Goal: Information Seeking & Learning: Learn about a topic

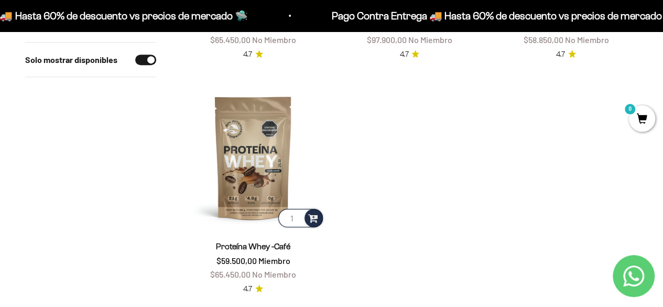
scroll to position [2045, 0]
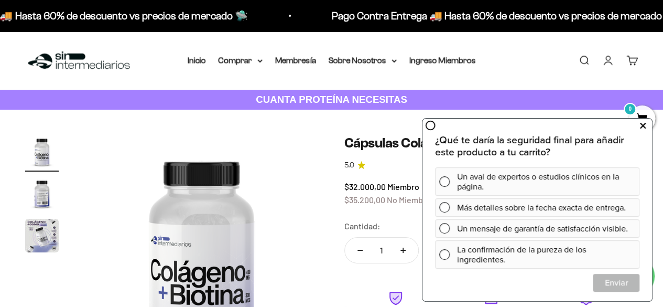
click at [638, 127] on button at bounding box center [643, 125] width 19 height 17
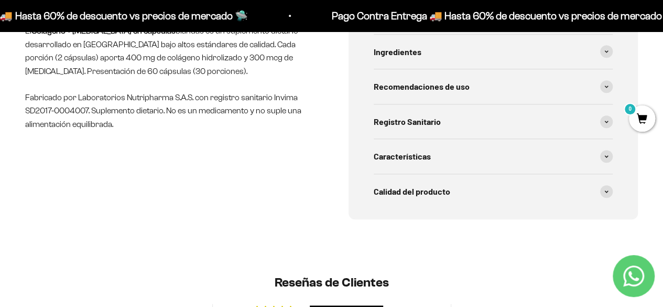
scroll to position [524, 0]
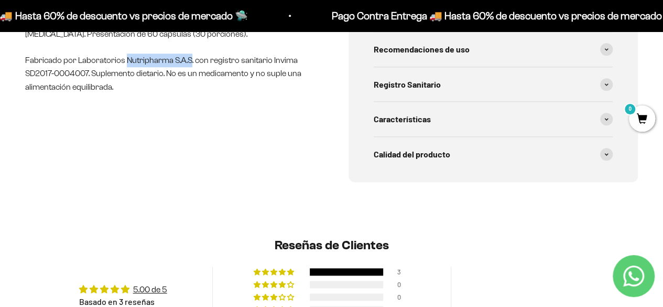
drag, startPoint x: 127, startPoint y: 58, endPoint x: 190, endPoint y: 60, distance: 63.0
click at [190, 60] on p "Fabricado por Laboratorios Nutripharma S.A.S. con registro sanitario Invima SD2…" at bounding box center [170, 73] width 290 height 40
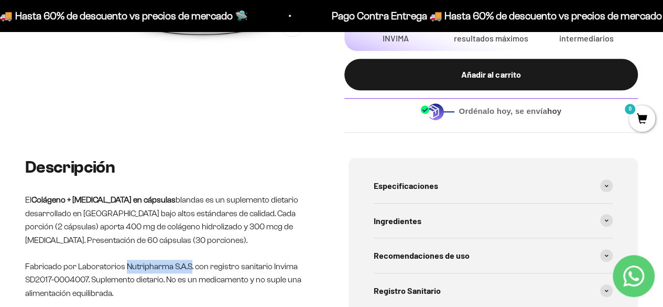
scroll to position [367, 0]
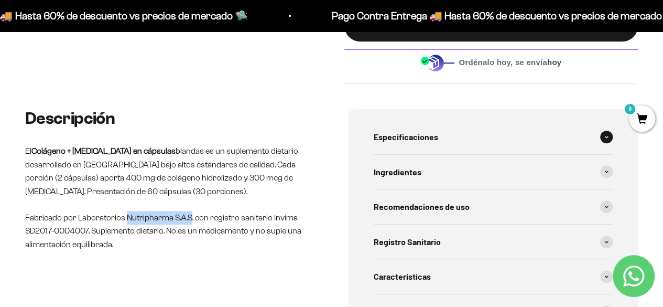
click at [609, 132] on div "Especificaciones" at bounding box center [494, 137] width 240 height 35
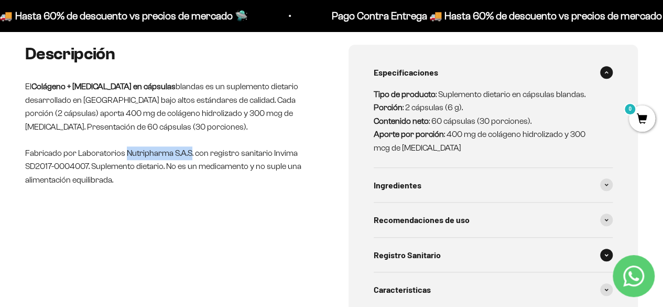
scroll to position [472, 0]
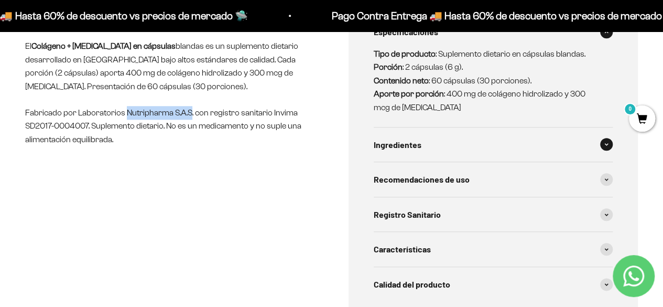
click at [407, 140] on span "Ingredientes" at bounding box center [398, 145] width 48 height 14
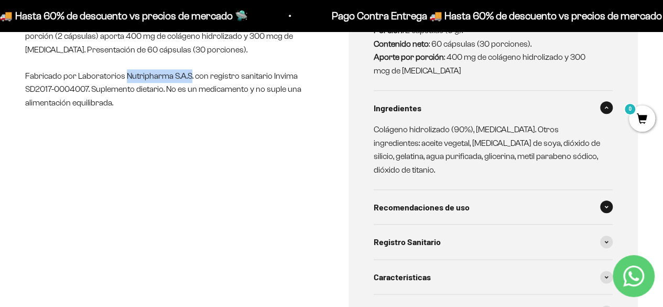
scroll to position [524, 0]
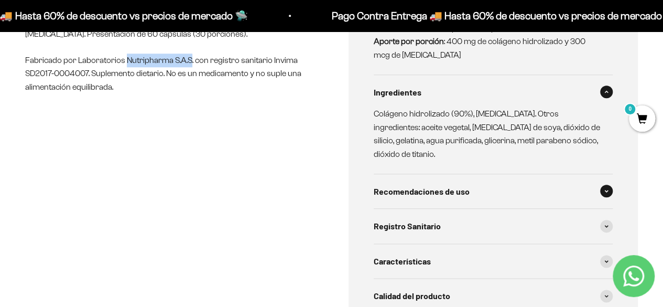
click at [449, 185] on span "Recomendaciones de uso" at bounding box center [422, 192] width 96 height 14
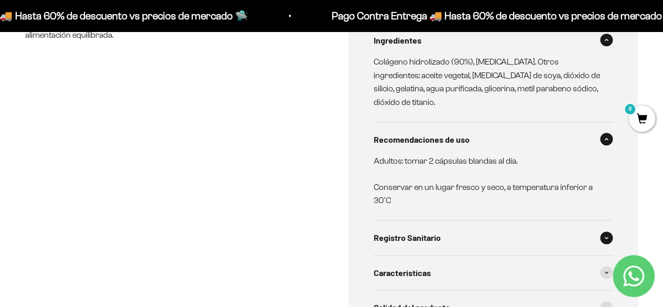
scroll to position [577, 0]
click at [418, 230] on span "Registro Sanitario" at bounding box center [407, 237] width 67 height 14
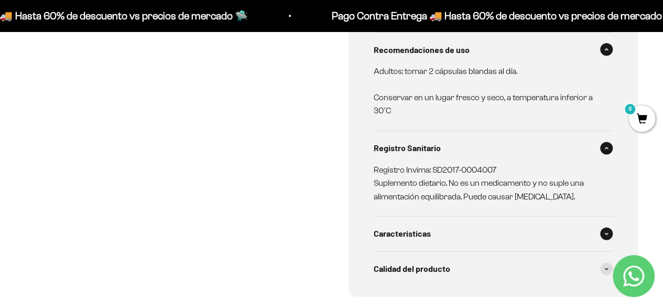
scroll to position [682, 0]
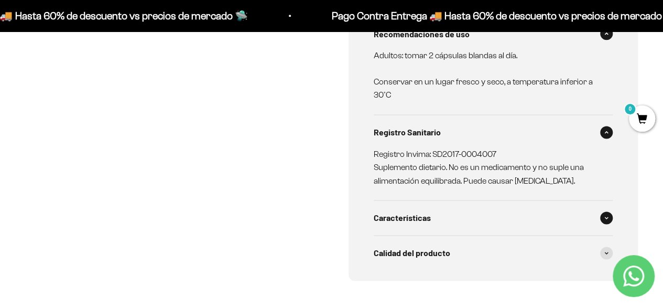
click at [417, 211] on div "Características" at bounding box center [494, 217] width 240 height 35
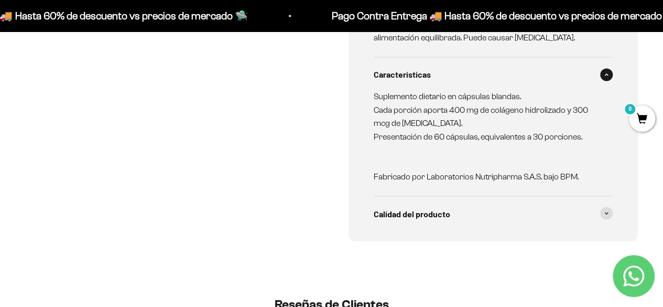
scroll to position [839, 0]
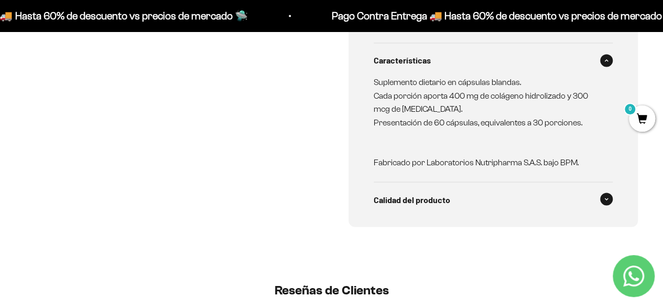
click at [444, 192] on span "Calidad del producto" at bounding box center [412, 199] width 77 height 14
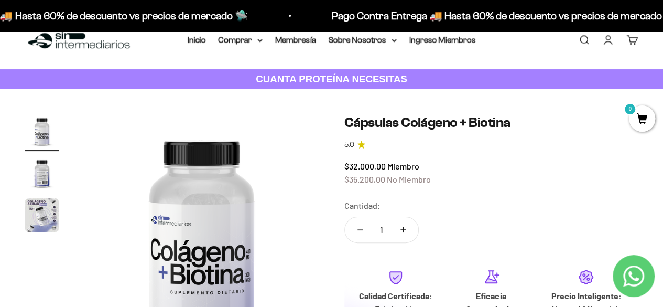
scroll to position [0, 0]
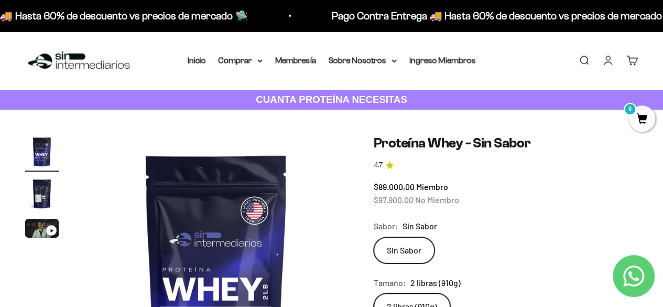
drag, startPoint x: 47, startPoint y: 228, endPoint x: 67, endPoint y: 232, distance: 21.0
click at [47, 228] on div "Ir al artículo 3" at bounding box center [51, 230] width 10 height 10
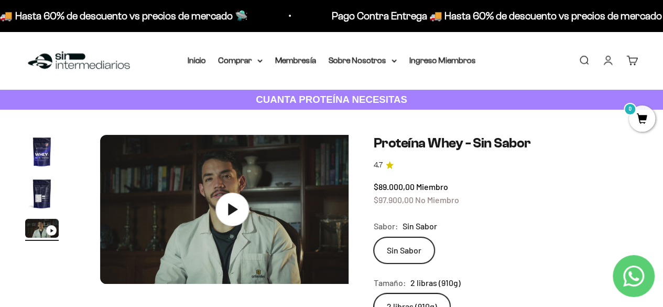
scroll to position [0, 541]
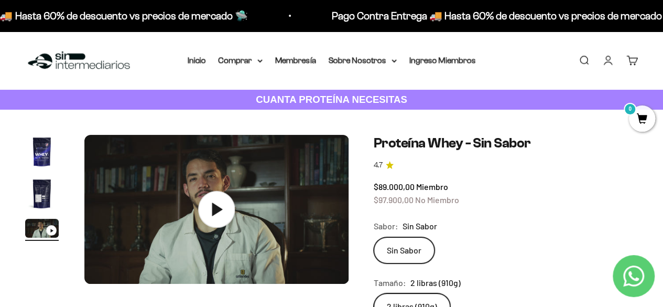
click at [219, 215] on icon at bounding box center [216, 209] width 37 height 37
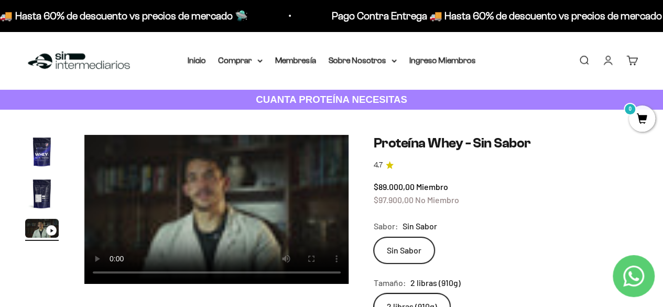
scroll to position [52, 0]
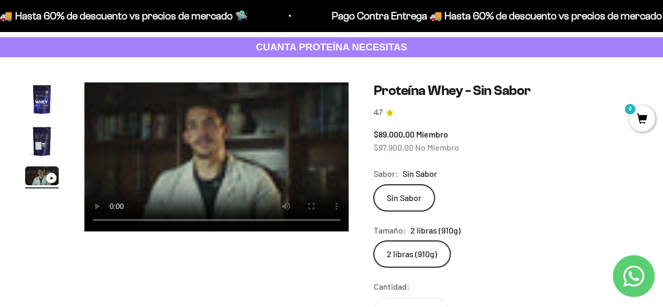
click at [248, 170] on video "Proteína Whey - Sin Sabor" at bounding box center [216, 156] width 265 height 149
drag, startPoint x: 253, startPoint y: 162, endPoint x: 261, endPoint y: 159, distance: 8.0
click at [254, 162] on video "Proteína Whey - Sin Sabor" at bounding box center [216, 156] width 265 height 149
click at [191, 132] on video "Proteína Whey - Sin Sabor" at bounding box center [216, 156] width 265 height 149
